Goal: Task Accomplishment & Management: Use online tool/utility

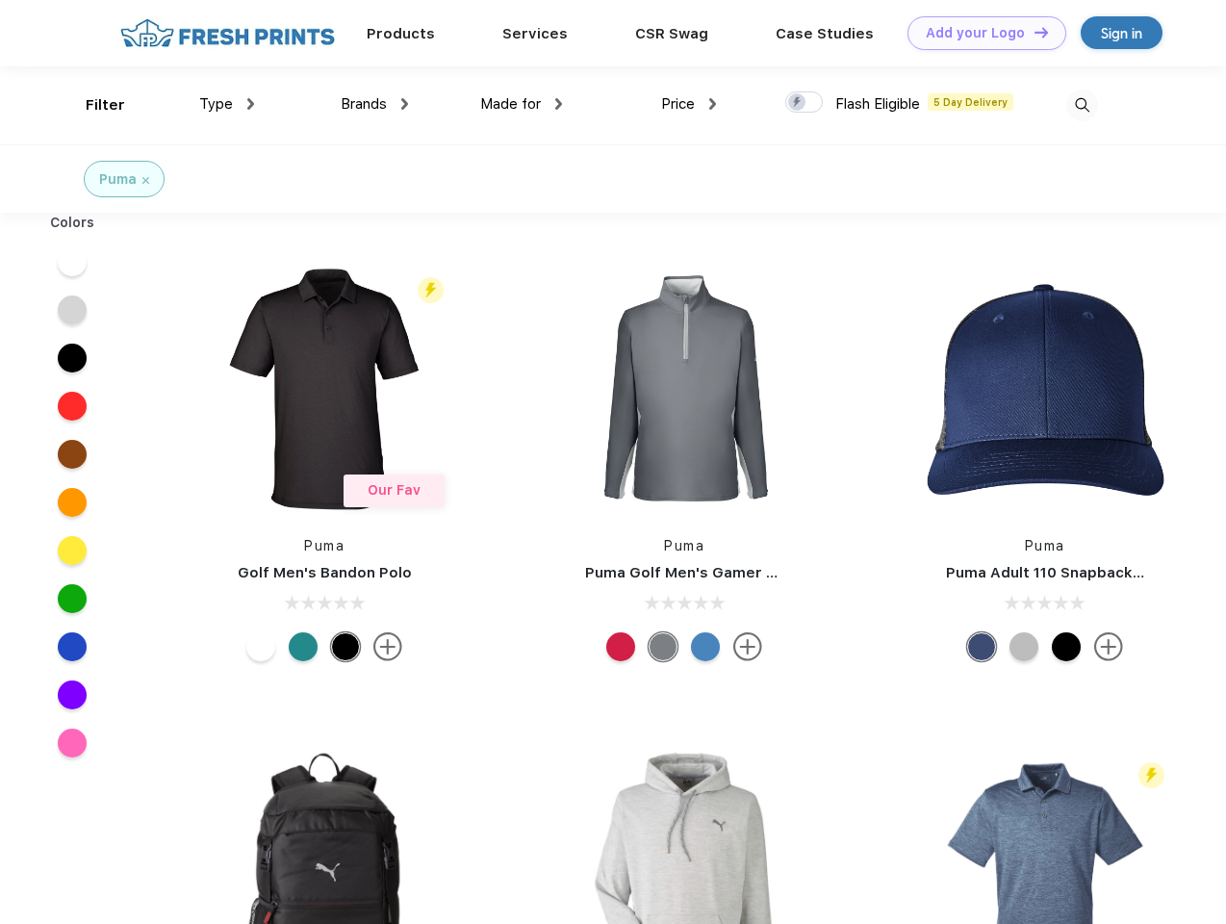
click at [980, 33] on link "Add your Logo Design Tool" at bounding box center [987, 33] width 159 height 34
click at [0, 0] on div "Design Tool" at bounding box center [0, 0] width 0 height 0
click at [1033, 32] on link "Add your Logo Design Tool" at bounding box center [987, 33] width 159 height 34
click at [92, 105] on div "Filter" at bounding box center [105, 105] width 39 height 22
click at [227, 104] on span "Type" at bounding box center [216, 103] width 34 height 17
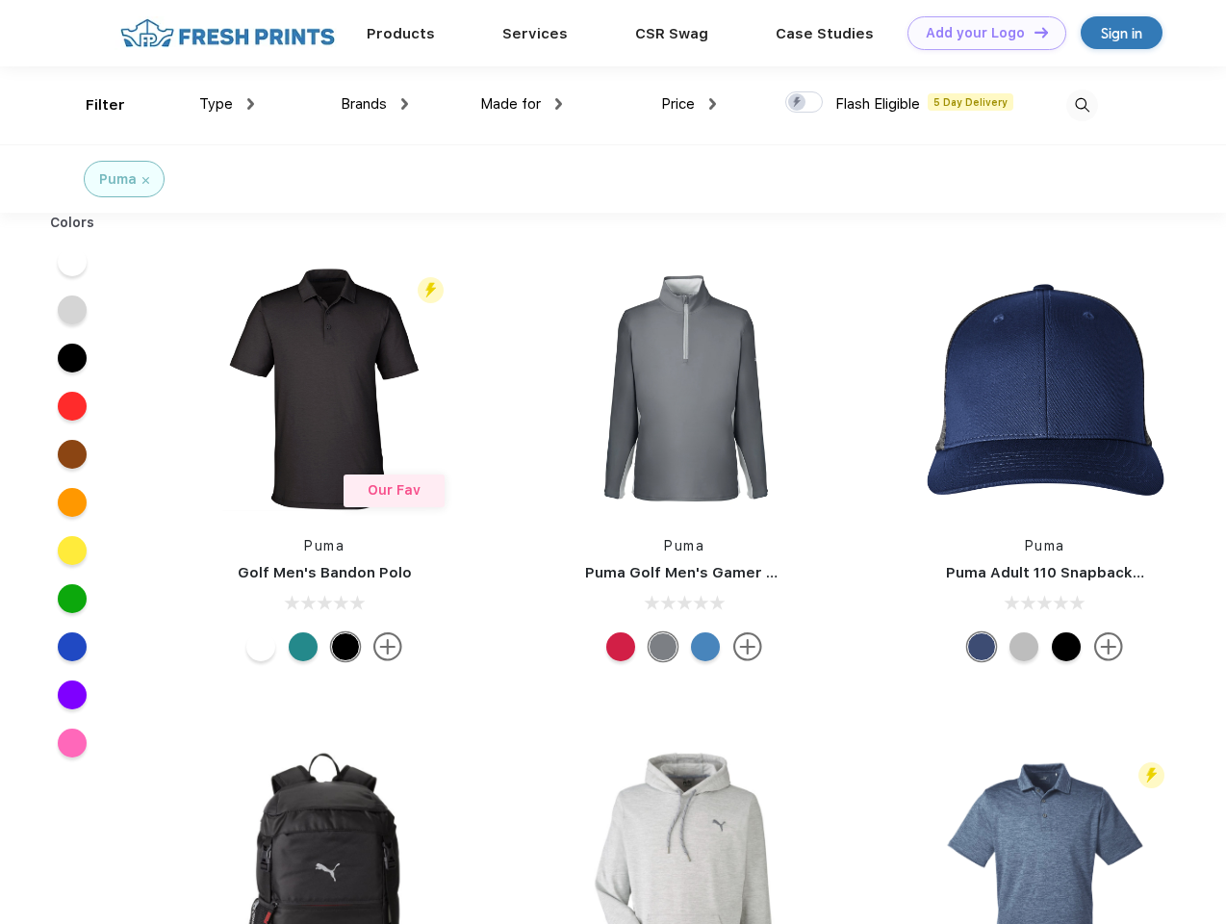
click at [374, 104] on span "Brands" at bounding box center [364, 103] width 46 height 17
click at [522, 104] on span "Made for" at bounding box center [510, 103] width 61 height 17
click at [689, 104] on span "Price" at bounding box center [678, 103] width 34 height 17
click at [805, 103] on div at bounding box center [804, 101] width 38 height 21
click at [798, 103] on input "checkbox" at bounding box center [791, 96] width 13 height 13
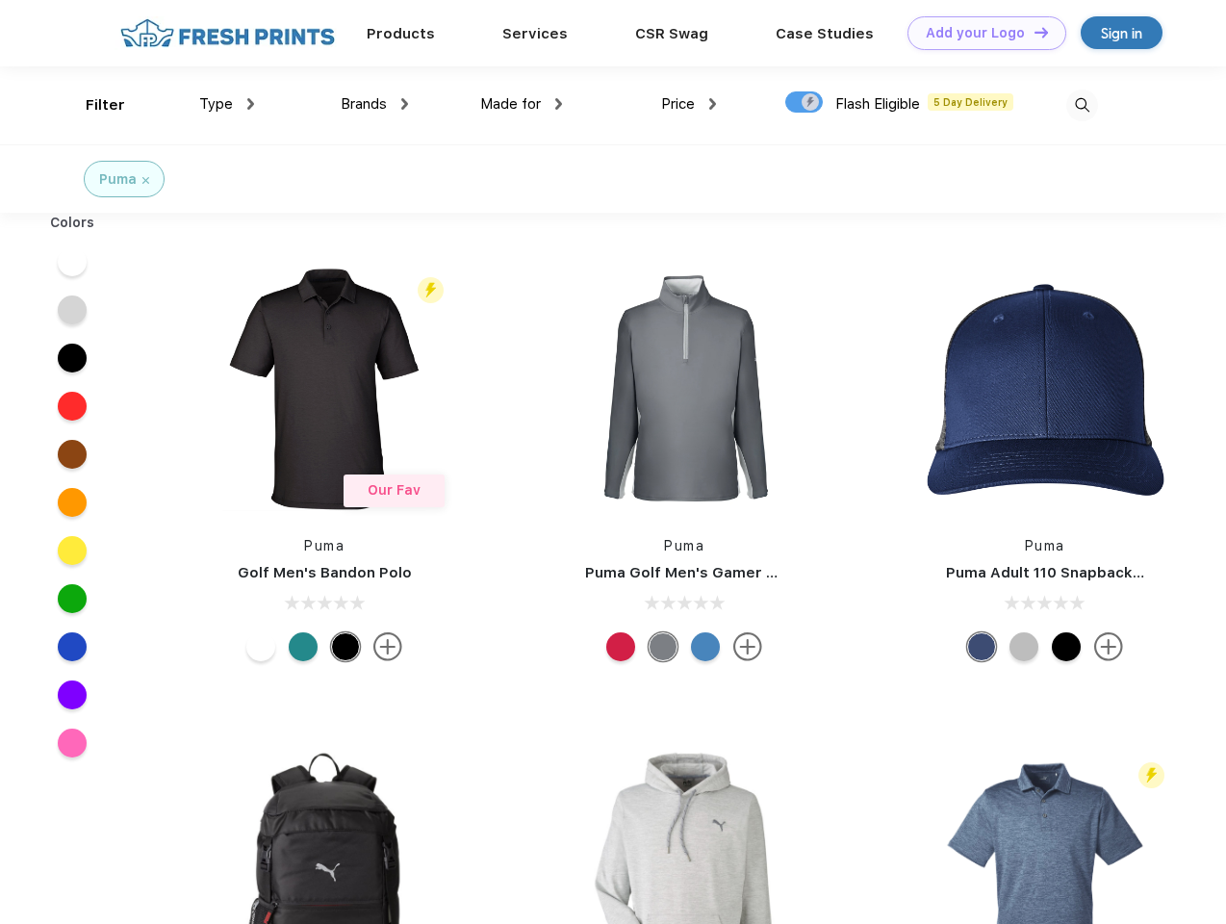
click at [1082, 105] on img at bounding box center [1082, 106] width 32 height 32
